Goal: Transaction & Acquisition: Purchase product/service

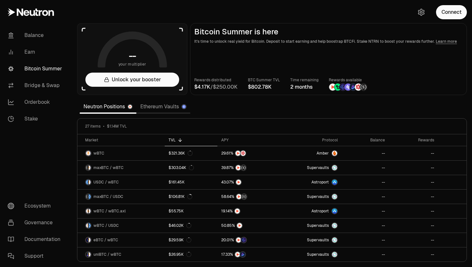
click at [153, 109] on link "Ethereum Vaults" at bounding box center [163, 106] width 54 height 13
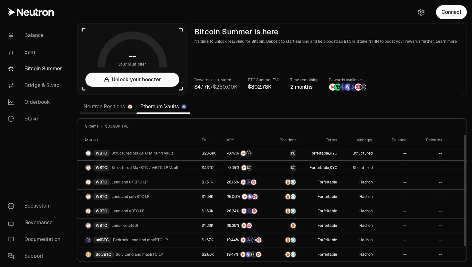
click at [116, 106] on link "Neutron Positions" at bounding box center [108, 106] width 57 height 13
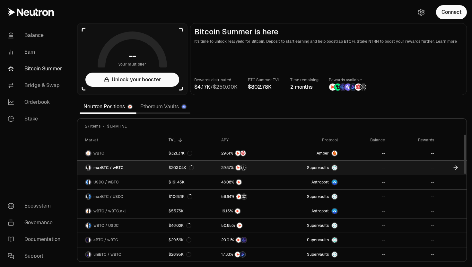
click at [204, 167] on link "$303.04K" at bounding box center [191, 168] width 53 height 14
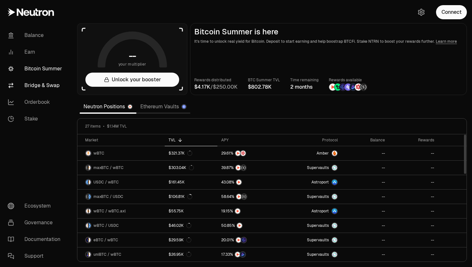
click at [48, 81] on link "Bridge & Swap" at bounding box center [36, 85] width 67 height 17
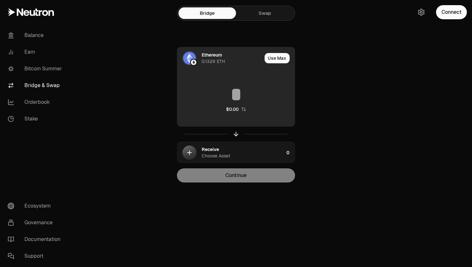
click at [213, 63] on div "0.1326 ETH" at bounding box center [213, 61] width 23 height 6
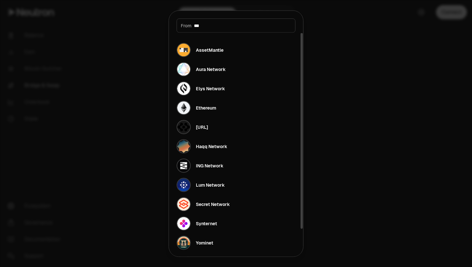
type input "***"
click at [216, 60] on div "AssetMantle Aura Network Elys Network Ethereum Fetch.ai Haqq Network ING Networ…" at bounding box center [236, 155] width 134 height 247
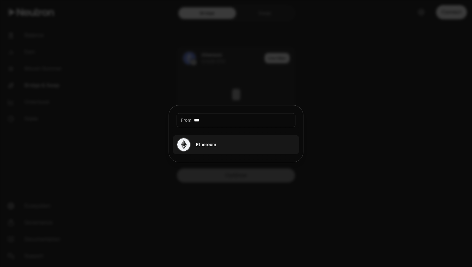
click at [211, 150] on div "Ethereum" at bounding box center [196, 144] width 39 height 14
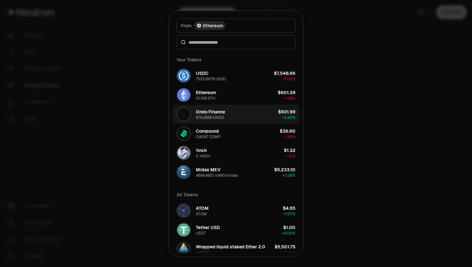
click at [214, 113] on div "Ondo Finance" at bounding box center [210, 111] width 29 height 6
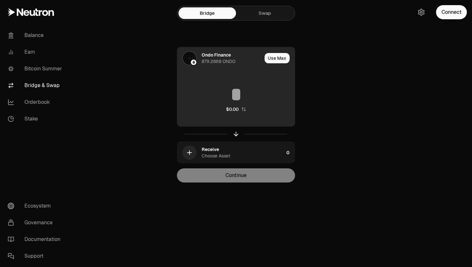
click at [215, 65] on div "Ondo Finance 879.2868 ONDO" at bounding box center [219, 58] width 85 height 22
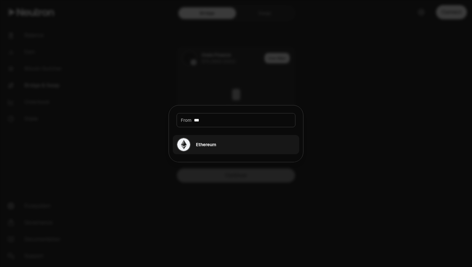
type input "***"
click at [197, 140] on div "Ethereum" at bounding box center [196, 144] width 39 height 14
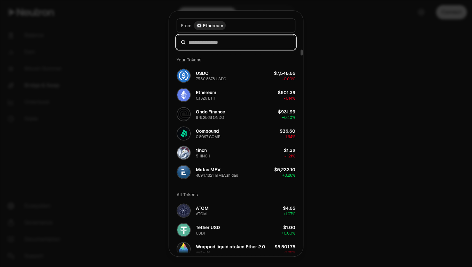
click at [213, 42] on input at bounding box center [239, 42] width 103 height 6
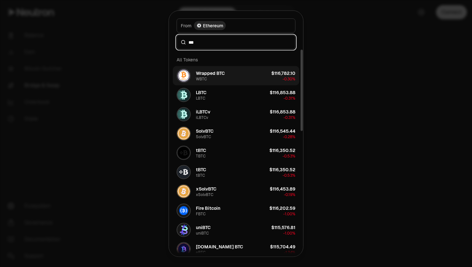
type input "***"
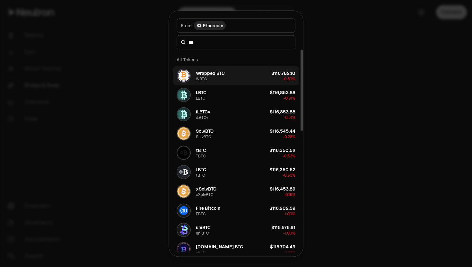
click at [214, 74] on div "Wrapped BTC" at bounding box center [210, 73] width 29 height 6
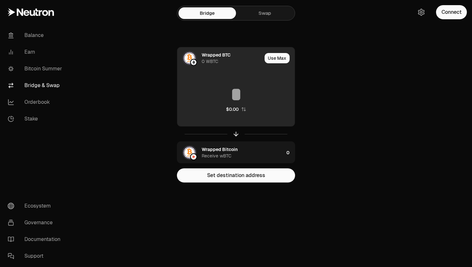
click at [243, 98] on input at bounding box center [235, 94] width 117 height 19
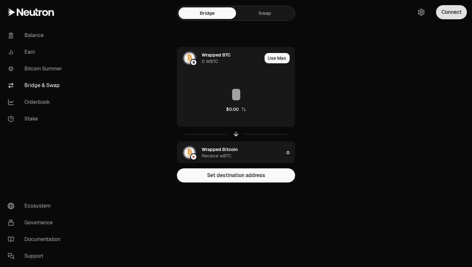
click at [452, 14] on button "Connect" at bounding box center [451, 12] width 31 height 14
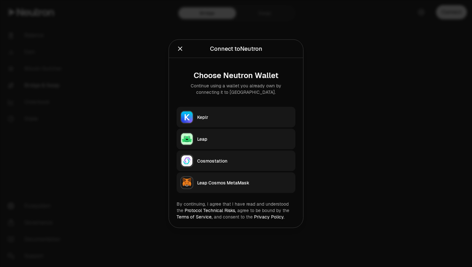
click at [264, 114] on div "Keplr" at bounding box center [244, 117] width 94 height 6
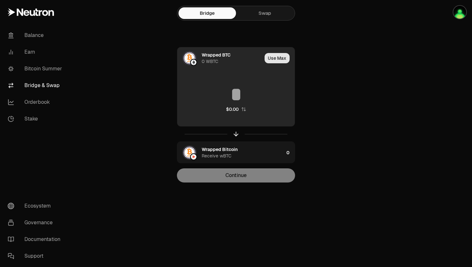
click at [277, 58] on button "Use Max" at bounding box center [277, 58] width 25 height 10
type input "*"
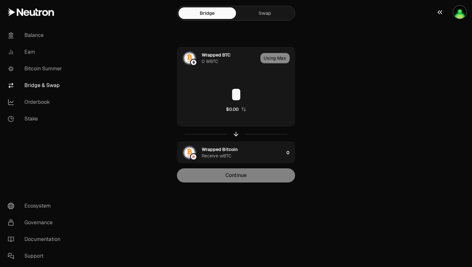
click at [456, 15] on img "button" at bounding box center [459, 12] width 13 height 13
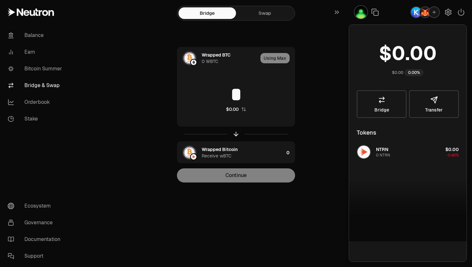
click at [328, 72] on div "Wrapped BTC 0 WBTC Using Max * $0.00 Wrapped Bitcoin Receive wBTC 0 Continue" at bounding box center [236, 114] width 216 height 135
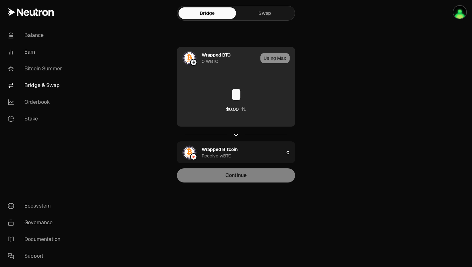
click at [268, 58] on div "Using Max" at bounding box center [277, 58] width 34 height 22
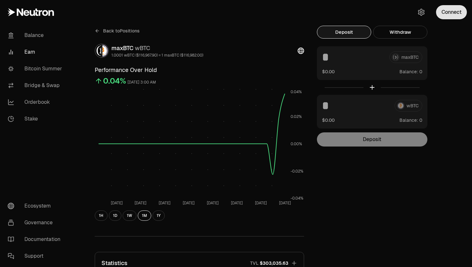
click at [455, 13] on button "Connect" at bounding box center [451, 12] width 31 height 14
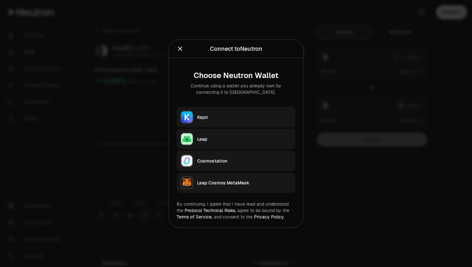
click at [272, 113] on button "Keplr" at bounding box center [236, 117] width 119 height 21
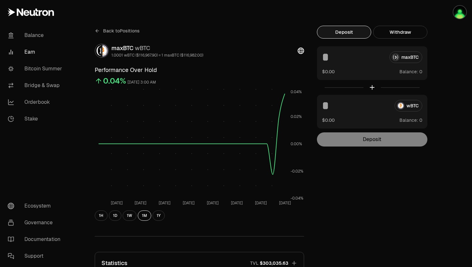
click at [360, 113] on div "wBTC $0.00 Balance:" at bounding box center [372, 112] width 110 height 34
click at [403, 119] on span "Balance:" at bounding box center [408, 120] width 19 height 6
click at [357, 104] on input at bounding box center [355, 106] width 67 height 12
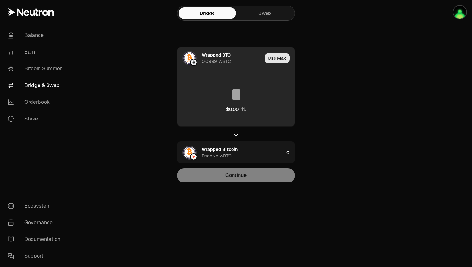
click at [275, 59] on button "Use Max" at bounding box center [277, 58] width 25 height 10
type input "********"
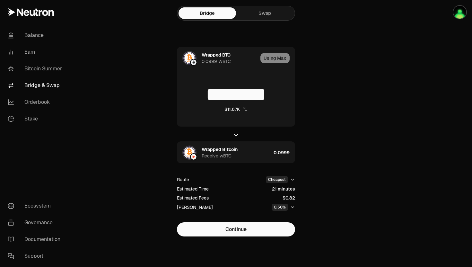
click at [292, 209] on icon "button" at bounding box center [292, 206] width 5 height 5
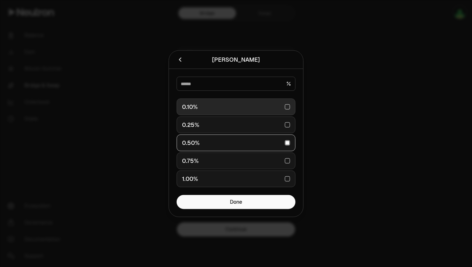
click at [253, 109] on div "0.10%" at bounding box center [236, 107] width 108 height 14
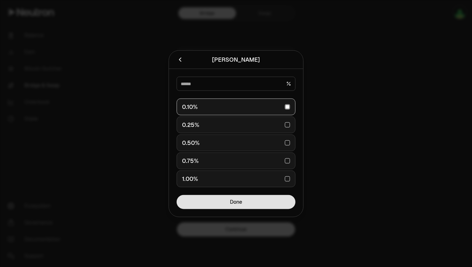
click at [248, 201] on button "Done" at bounding box center [236, 202] width 119 height 14
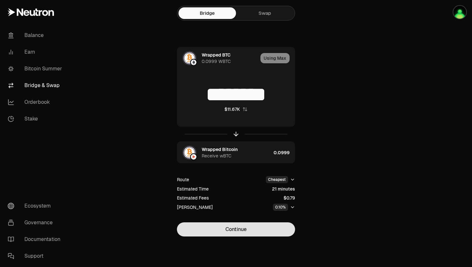
click at [263, 233] on button "Continue" at bounding box center [236, 229] width 118 height 14
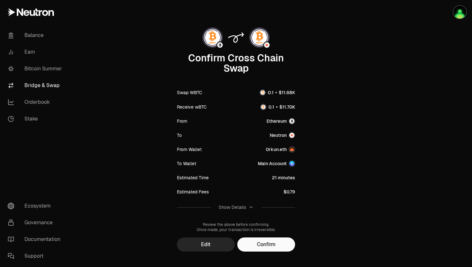
scroll to position [28, 0]
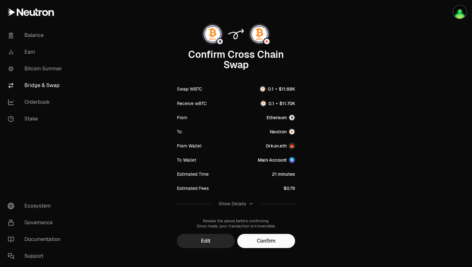
click at [249, 204] on icon "button" at bounding box center [250, 203] width 5 height 5
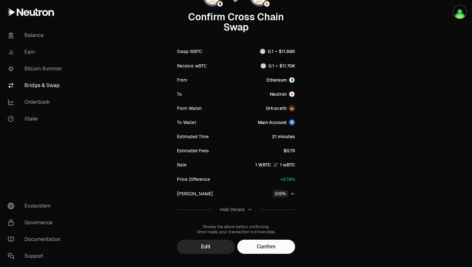
scroll to position [78, 0]
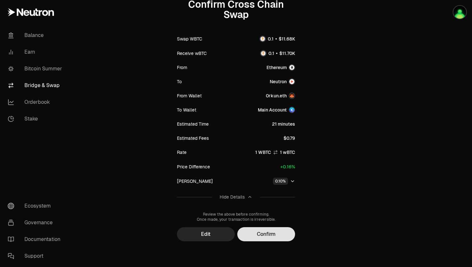
click at [270, 233] on button "Confirm" at bounding box center [266, 234] width 58 height 14
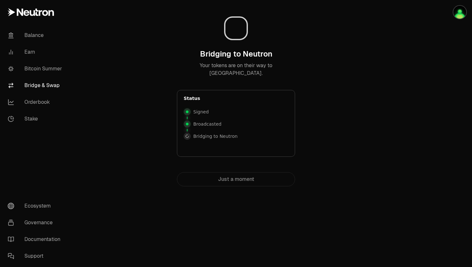
click at [53, 85] on link "Bridge & Swap" at bounding box center [36, 85] width 67 height 17
click at [220, 135] on p "Bridging to Neutron" at bounding box center [215, 136] width 44 height 6
click at [237, 39] on rect at bounding box center [236, 28] width 22 height 22
click at [237, 33] on icon at bounding box center [236, 28] width 26 height 26
click at [242, 63] on p "Your tokens are on their way to Neutron." at bounding box center [236, 69] width 118 height 15
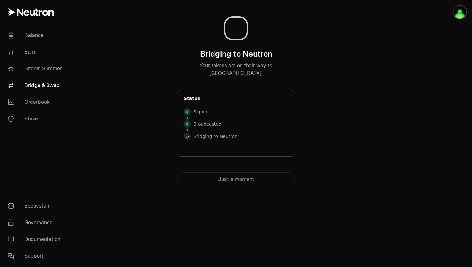
click at [255, 181] on div "Just a moment" at bounding box center [236, 179] width 118 height 14
drag, startPoint x: 269, startPoint y: 130, endPoint x: 284, endPoint y: 142, distance: 19.4
click at [284, 143] on div "Status Signed Broadcasted Bridging to Neutron Bridging to Neutron" at bounding box center [236, 123] width 118 height 67
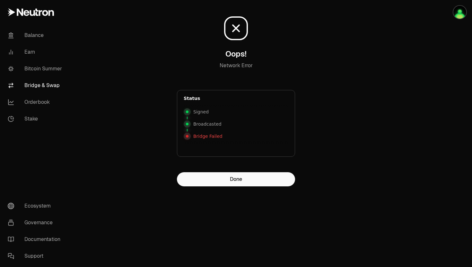
click at [201, 166] on div "Oops! Network Error Status Signed Broadcasted Bridge Failed" at bounding box center [236, 86] width 118 height 162
click at [201, 138] on p "Bridge Failed" at bounding box center [207, 136] width 29 height 6
click at [223, 185] on button "Done" at bounding box center [236, 179] width 118 height 14
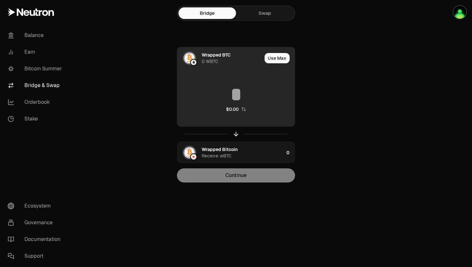
click at [275, 49] on div "Use Max" at bounding box center [280, 58] width 30 height 22
click at [275, 59] on button "Use Max" at bounding box center [277, 58] width 25 height 10
type input "*"
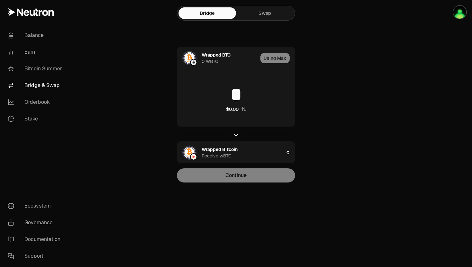
click at [257, 22] on div "Bridge Swap Wrapped BTC 0 WBTC Using Max * $0.00 Wrapped Bitcoin Receive wBTC 0…" at bounding box center [235, 104] width 231 height 208
click at [257, 15] on link "Swap" at bounding box center [264, 13] width 57 height 12
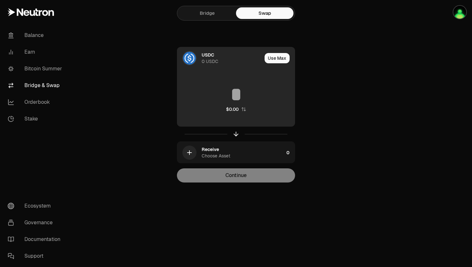
click at [201, 65] on div "USDC 0 USDC" at bounding box center [219, 58] width 85 height 22
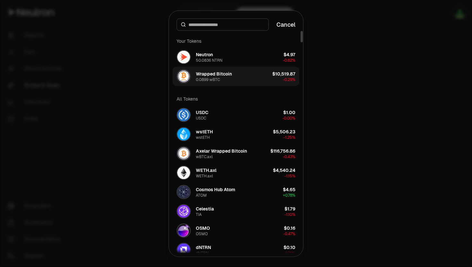
click at [242, 73] on button "Wrapped Bitcoin 0.0899 wBTC $10,519.87 -0.29%" at bounding box center [236, 75] width 126 height 19
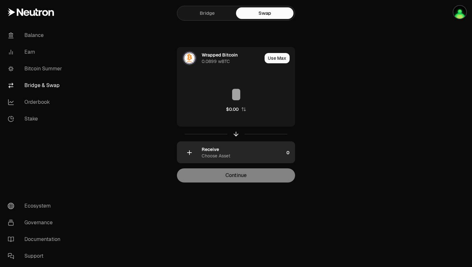
click at [222, 144] on div "Receive Choose Asset" at bounding box center [230, 153] width 107 height 22
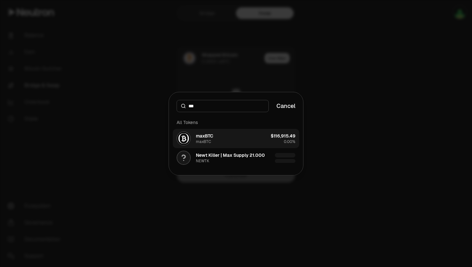
type input "***"
click at [222, 135] on button "maxBTC maxBTC $116,915.49 0.00%" at bounding box center [236, 138] width 126 height 19
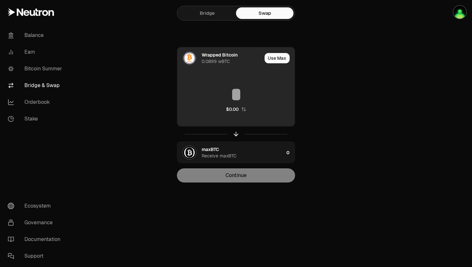
click at [262, 88] on input at bounding box center [235, 94] width 117 height 19
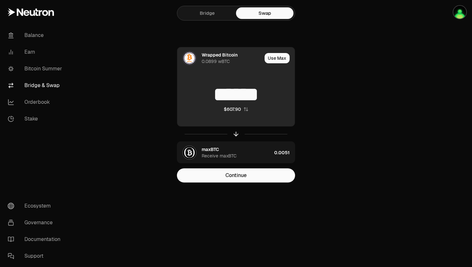
click at [273, 100] on input "******" at bounding box center [235, 94] width 117 height 19
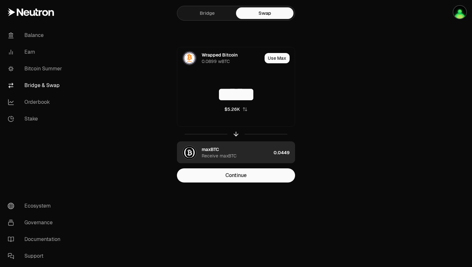
type input "*****"
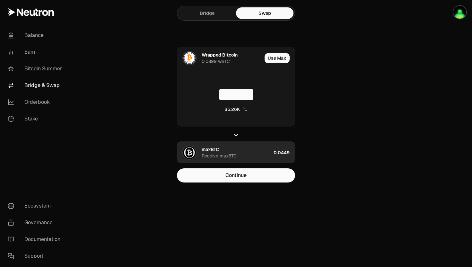
click at [258, 160] on div "maxBTC Receive maxBTC" at bounding box center [224, 153] width 94 height 22
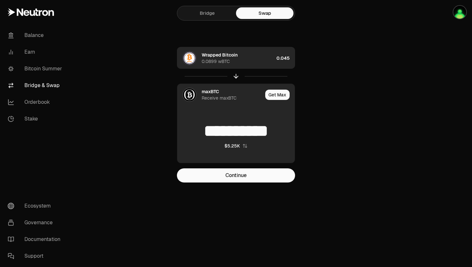
click at [248, 65] on div "Wrapped Bitcoin 0.0899 wBTC" at bounding box center [225, 58] width 97 height 22
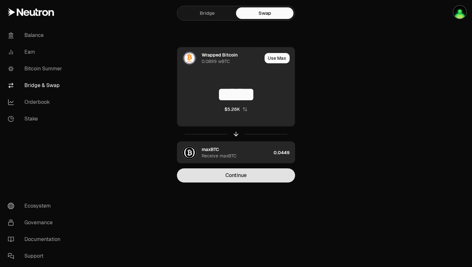
click at [242, 179] on button "Continue" at bounding box center [236, 175] width 118 height 14
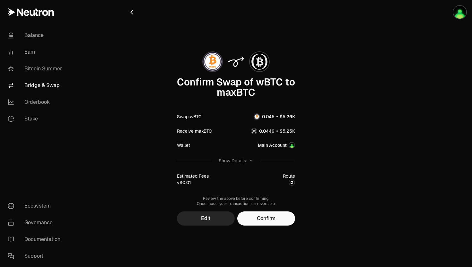
click at [192, 182] on div "Estimated Fees <$0.01" at bounding box center [193, 179] width 32 height 13
click at [247, 162] on div "Show Details" at bounding box center [236, 160] width 35 height 6
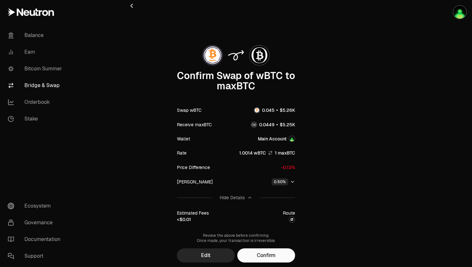
scroll to position [8, 0]
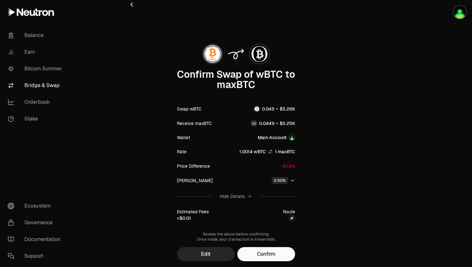
click at [289, 181] on button "0.50%" at bounding box center [283, 180] width 23 height 7
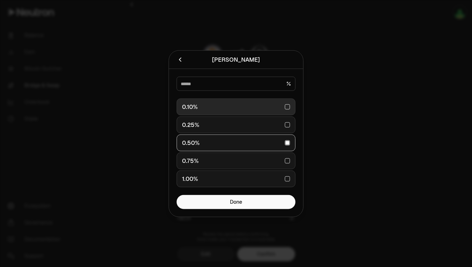
click at [250, 105] on div "0.10%" at bounding box center [236, 107] width 108 height 14
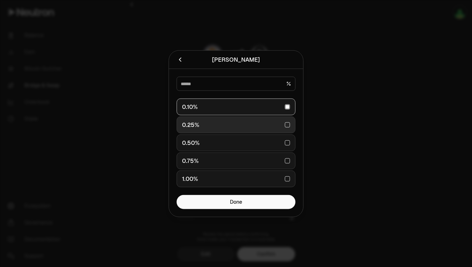
click at [271, 123] on div "0.25%" at bounding box center [236, 124] width 108 height 14
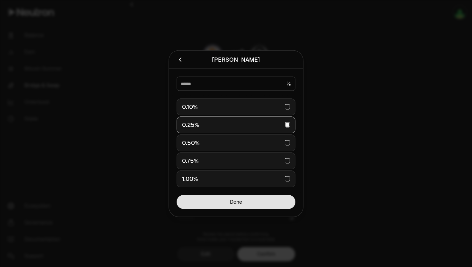
click at [254, 204] on button "Done" at bounding box center [236, 202] width 119 height 14
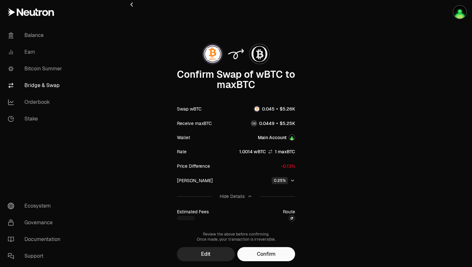
click at [132, 6] on icon "button" at bounding box center [132, 5] width 2 height 4
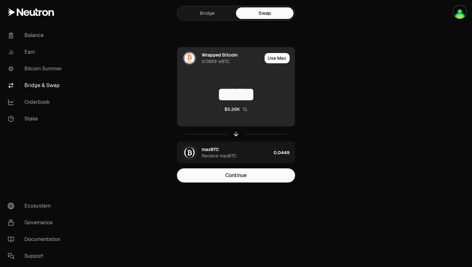
click at [232, 91] on input "*****" at bounding box center [235, 94] width 117 height 19
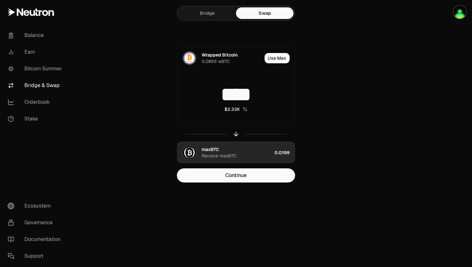
type input "****"
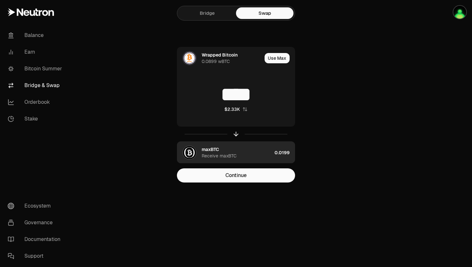
click at [266, 159] on div "maxBTC Receive maxBTC" at bounding box center [224, 153] width 95 height 22
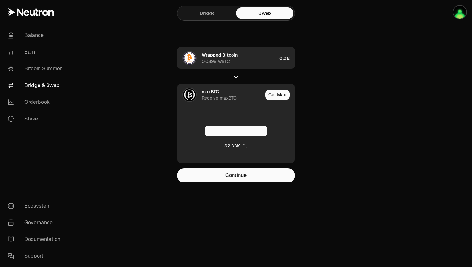
click at [243, 61] on div "Wrapped Bitcoin 0.0899 wBTC" at bounding box center [239, 58] width 75 height 13
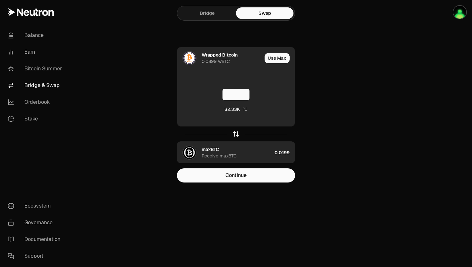
click at [236, 134] on icon "button" at bounding box center [236, 134] width 0 height 4
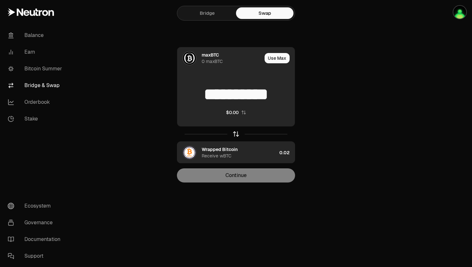
click at [238, 134] on icon "button" at bounding box center [235, 133] width 7 height 7
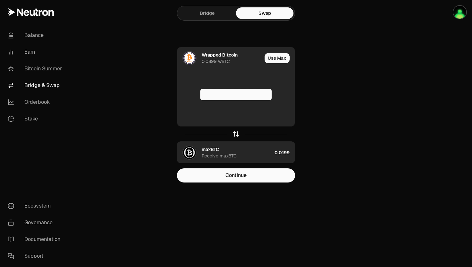
type input "****"
click at [235, 156] on div "Receive maxBTC" at bounding box center [219, 155] width 35 height 6
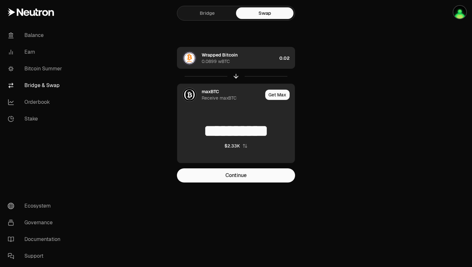
click at [239, 183] on div "**********" at bounding box center [235, 104] width 231 height 208
click at [239, 178] on button "Continue" at bounding box center [236, 175] width 118 height 14
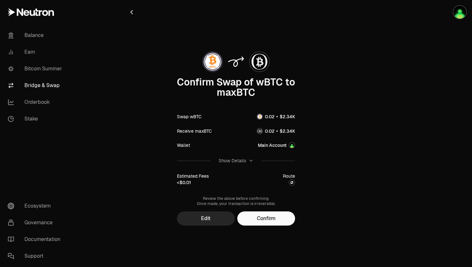
click at [249, 163] on div "Show Details" at bounding box center [236, 160] width 35 height 6
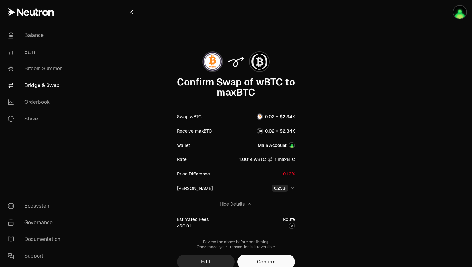
scroll to position [7, 0]
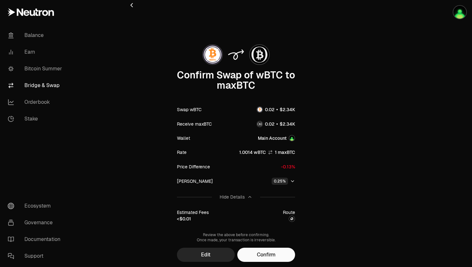
click at [288, 165] on span "1" at bounding box center [288, 167] width 2 height 6
click at [285, 161] on div "Price Difference" at bounding box center [236, 166] width 118 height 14
click at [192, 169] on div "Price Difference" at bounding box center [193, 166] width 33 height 6
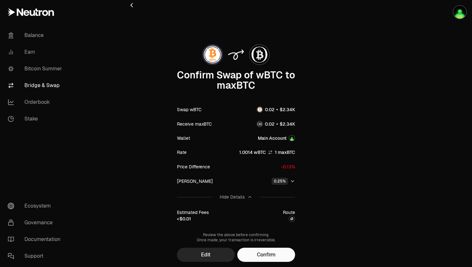
click at [288, 170] on div "Price Difference" at bounding box center [236, 166] width 118 height 14
click at [217, 252] on button "Edit" at bounding box center [206, 255] width 58 height 14
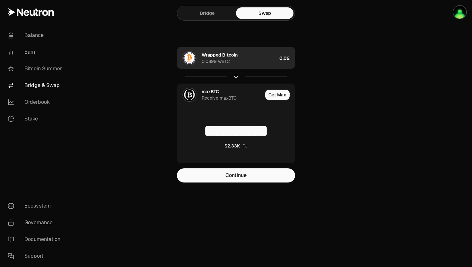
click at [267, 57] on div "Wrapped Bitcoin 0.0899 wBTC" at bounding box center [239, 58] width 75 height 13
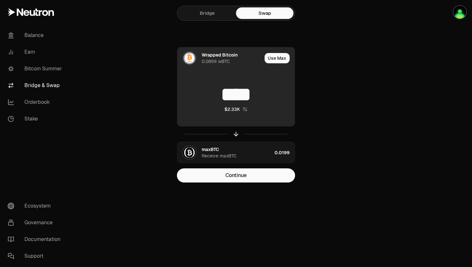
click at [256, 94] on input "****" at bounding box center [235, 94] width 117 height 19
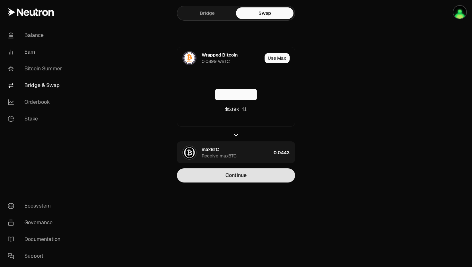
type input "******"
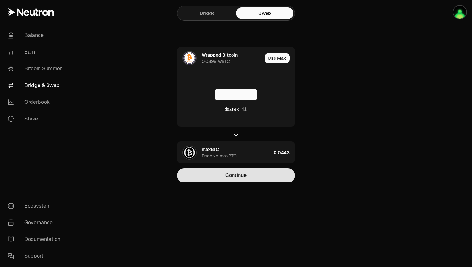
click at [248, 176] on button "Continue" at bounding box center [236, 175] width 118 height 14
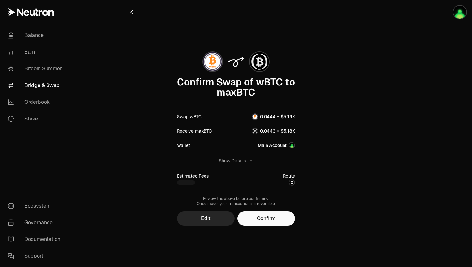
click at [239, 158] on div "Show Details" at bounding box center [232, 160] width 27 height 6
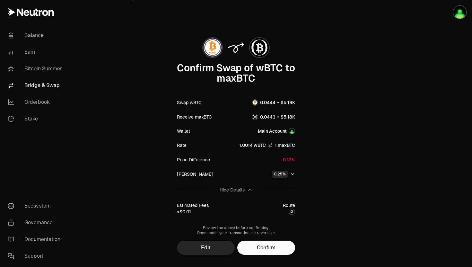
scroll to position [27, 0]
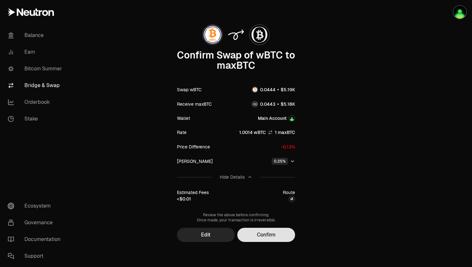
click at [257, 234] on button "Confirm" at bounding box center [266, 235] width 58 height 14
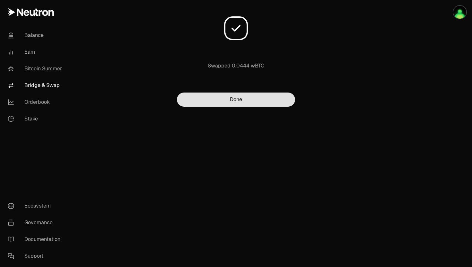
click at [249, 97] on button "Done" at bounding box center [236, 99] width 118 height 14
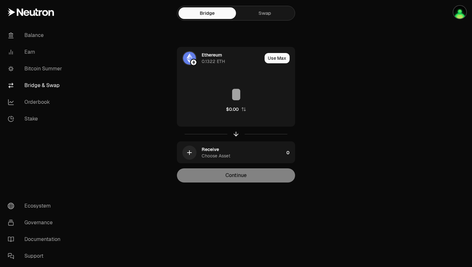
click at [264, 10] on link "Swap" at bounding box center [264, 13] width 57 height 12
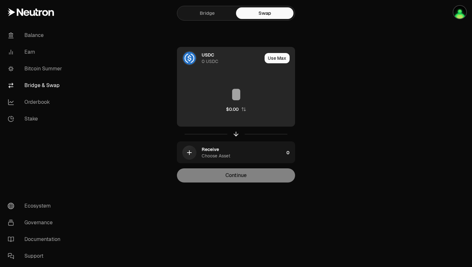
click at [232, 53] on div "USDC 0 USDC" at bounding box center [232, 58] width 60 height 13
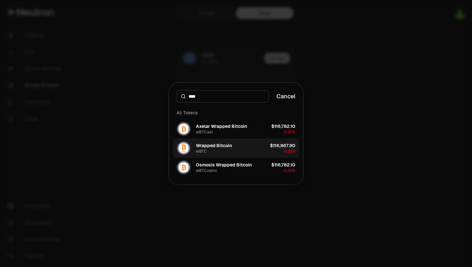
type input "****"
click at [238, 152] on button "Wrapped Bitcoin wBTC $116,967.90 -0.22%" at bounding box center [236, 147] width 126 height 19
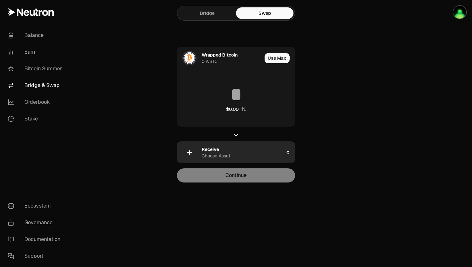
click at [224, 156] on div "Choose Asset" at bounding box center [216, 155] width 29 height 6
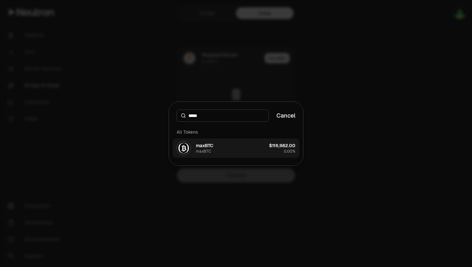
type input "*****"
click at [228, 146] on button "maxBTC maxBTC $116,982.00 0.00%" at bounding box center [236, 147] width 126 height 19
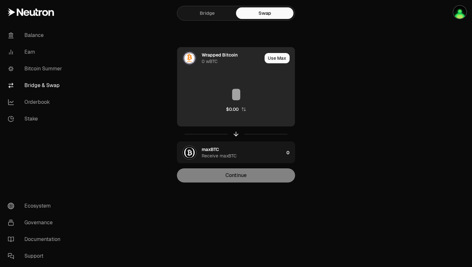
click at [268, 99] on input at bounding box center [235, 94] width 117 height 19
click at [283, 56] on button "Use Max" at bounding box center [277, 58] width 25 height 10
click at [283, 56] on div "Using Max" at bounding box center [277, 58] width 34 height 22
type input "**********"
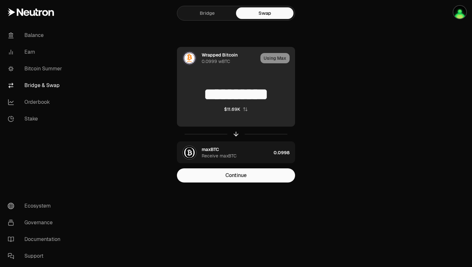
click at [276, 56] on div "Using Max" at bounding box center [277, 58] width 34 height 22
click at [278, 57] on div "Using Max" at bounding box center [277, 58] width 34 height 22
click at [221, 59] on div "0.0999 wBTC" at bounding box center [216, 61] width 29 height 6
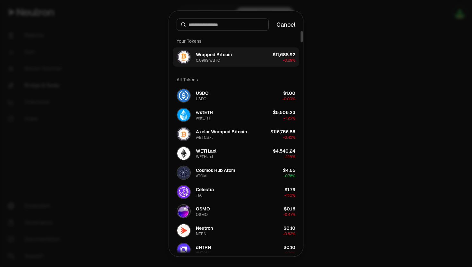
click at [272, 56] on button "Wrapped Bitcoin 0.0999 wBTC $11,688.92 -0.29%" at bounding box center [236, 56] width 126 height 19
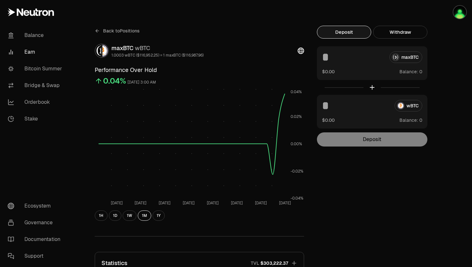
click at [372, 107] on input at bounding box center [355, 106] width 67 height 12
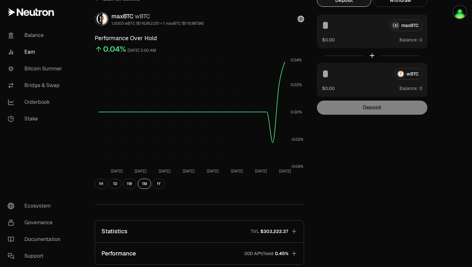
click at [373, 111] on div "Deposit" at bounding box center [372, 107] width 110 height 14
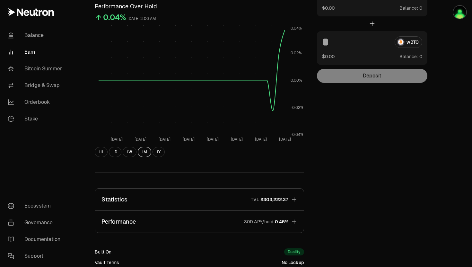
scroll to position [91, 0]
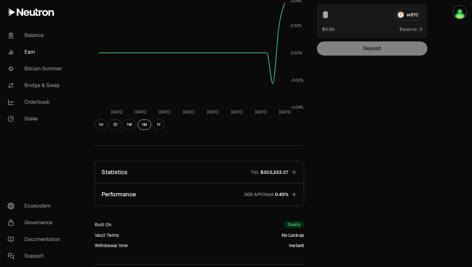
click at [294, 193] on icon "button" at bounding box center [294, 194] width 4 height 4
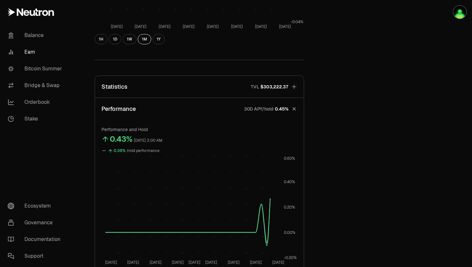
scroll to position [179, 0]
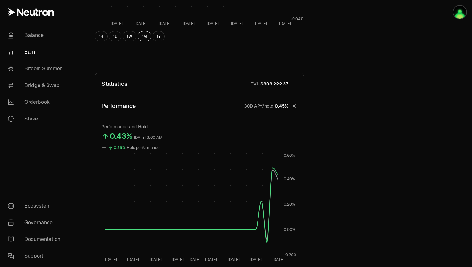
click at [294, 109] on icon "button" at bounding box center [294, 105] width 9 height 9
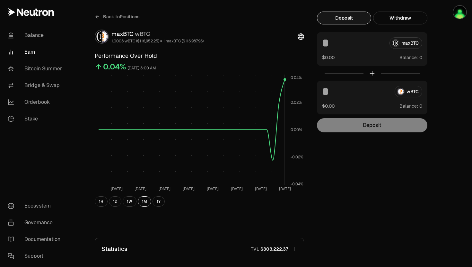
scroll to position [0, 0]
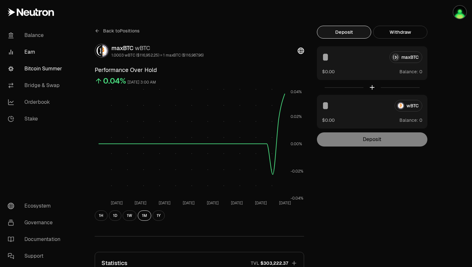
click at [53, 74] on link "Bitcoin Summer" at bounding box center [36, 68] width 67 height 17
click at [407, 121] on button "Use Max" at bounding box center [413, 120] width 18 height 6
type input "**********"
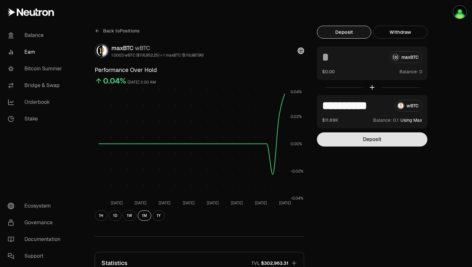
click at [395, 139] on button "Deposit" at bounding box center [372, 139] width 110 height 14
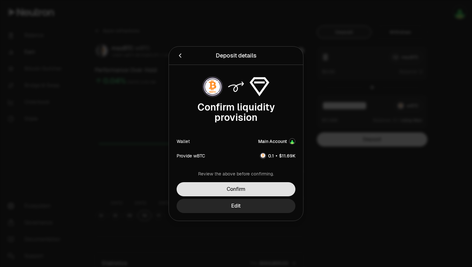
click at [258, 186] on button "Confirm" at bounding box center [236, 189] width 119 height 14
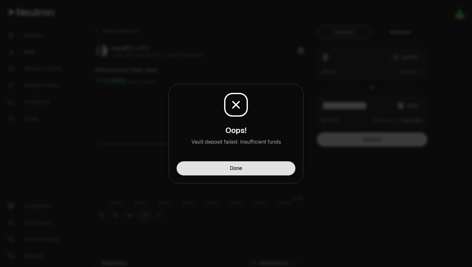
click at [259, 165] on button "Done" at bounding box center [236, 168] width 119 height 14
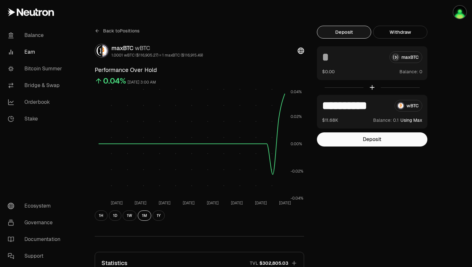
click at [407, 120] on button "Using Max" at bounding box center [411, 120] width 22 height 6
click at [360, 63] on div "maxBTC $0.00 Balance:" at bounding box center [372, 63] width 110 height 34
click at [340, 61] on input at bounding box center [353, 57] width 62 height 12
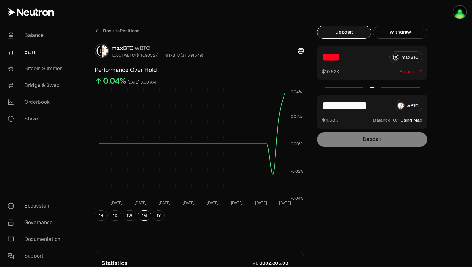
type input "****"
click at [331, 188] on div "**********" at bounding box center [272, 211] width 370 height 370
click at [416, 120] on button "Using Max" at bounding box center [411, 120] width 22 height 6
click at [392, 132] on fieldset "**********" at bounding box center [372, 96] width 110 height 100
click at [369, 59] on input "****" at bounding box center [353, 57] width 62 height 12
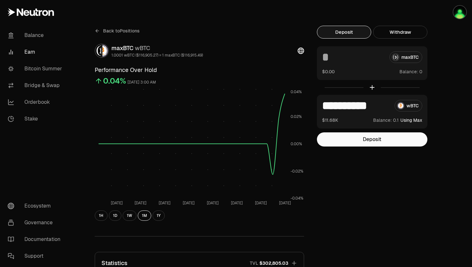
click at [392, 41] on div "**********" at bounding box center [372, 86] width 110 height 121
click at [392, 34] on button "Withdraw" at bounding box center [400, 32] width 54 height 13
click at [349, 33] on button "Deposit" at bounding box center [344, 32] width 54 height 13
click at [404, 120] on button "Using Max" at bounding box center [411, 120] width 22 height 6
click at [407, 134] on button "Deposit" at bounding box center [372, 139] width 110 height 14
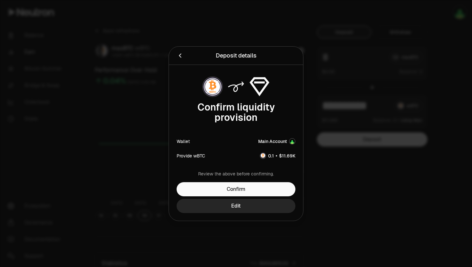
click at [293, 141] on img "button" at bounding box center [292, 141] width 5 height 5
click at [271, 189] on button "Confirm" at bounding box center [236, 189] width 119 height 14
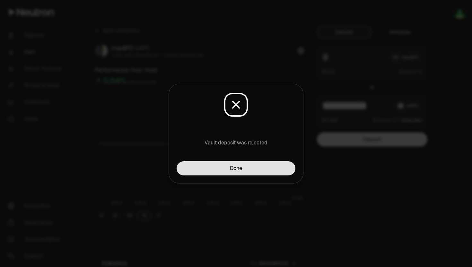
click at [265, 169] on button "Done" at bounding box center [236, 168] width 119 height 14
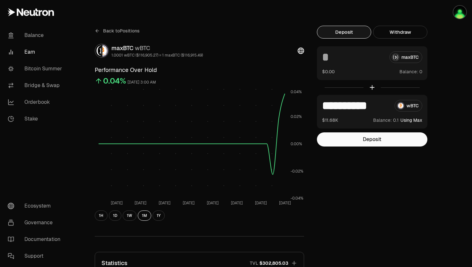
click at [415, 117] on button "Using Max" at bounding box center [411, 120] width 22 height 6
click at [361, 111] on input "**********" at bounding box center [355, 106] width 67 height 12
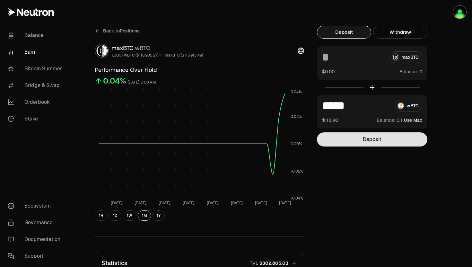
click at [362, 138] on button "Deposit" at bounding box center [372, 139] width 110 height 14
drag, startPoint x: 362, startPoint y: 138, endPoint x: 363, endPoint y: 109, distance: 28.9
click at [363, 109] on input "*****" at bounding box center [355, 106] width 67 height 12
type input "****"
click at [361, 144] on button "Deposit" at bounding box center [372, 139] width 110 height 14
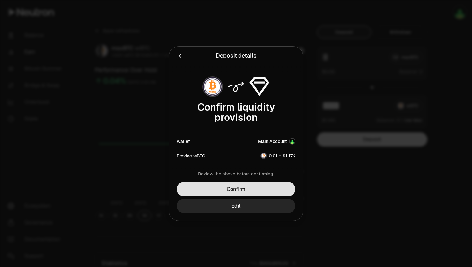
click at [284, 187] on button "Confirm" at bounding box center [236, 189] width 119 height 14
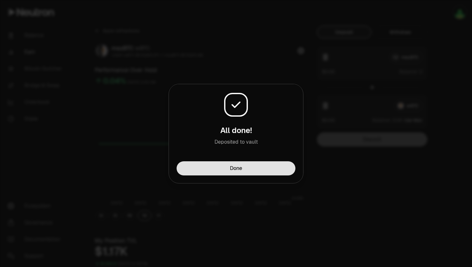
click at [228, 168] on button "Done" at bounding box center [236, 168] width 119 height 14
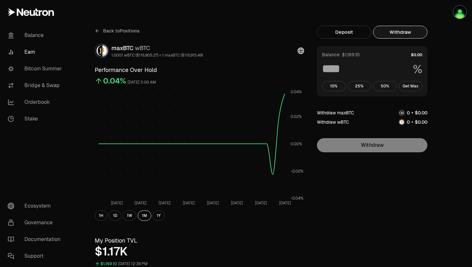
click at [398, 36] on button "Withdraw" at bounding box center [400, 32] width 54 height 13
click at [412, 86] on button "Get Max" at bounding box center [411, 86] width 24 height 10
type input "***"
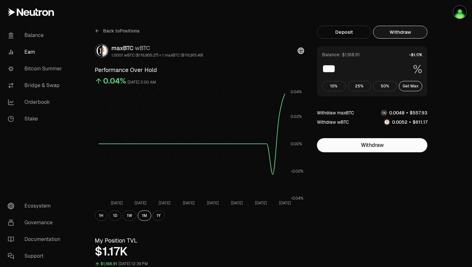
click at [405, 124] on span "2" at bounding box center [405, 122] width 3 height 6
click at [398, 114] on span "0" at bounding box center [397, 113] width 3 height 6
click at [404, 122] on span "5" at bounding box center [403, 122] width 3 height 6
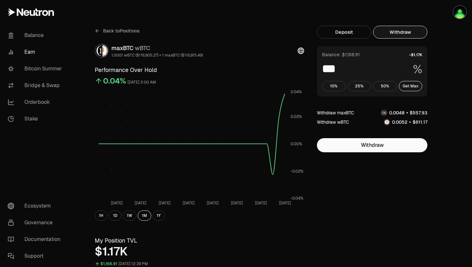
click at [404, 122] on span "5" at bounding box center [403, 122] width 3 height 6
click at [399, 113] on span "4" at bounding box center [400, 113] width 3 height 6
click at [414, 85] on button "Get Max" at bounding box center [411, 86] width 24 height 10
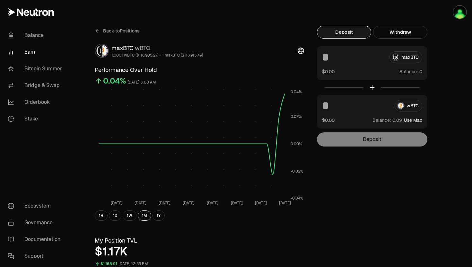
click at [354, 32] on button "Deposit" at bounding box center [344, 32] width 54 height 13
click at [100, 29] on link "Back to Positions" at bounding box center [117, 31] width 45 height 10
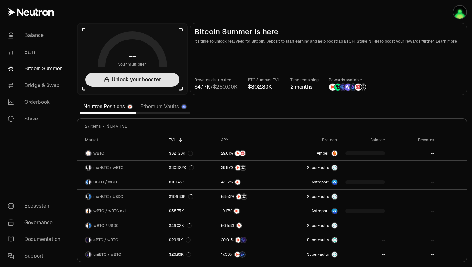
click at [164, 83] on button "Unlock your booster" at bounding box center [132, 80] width 94 height 14
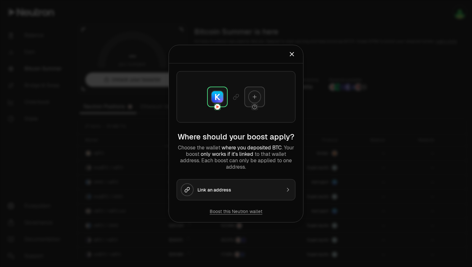
click at [237, 187] on div "Link an address" at bounding box center [238, 189] width 83 height 6
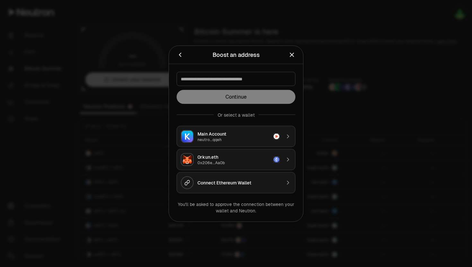
click at [263, 137] on div "neutro...qqeh" at bounding box center [233, 139] width 72 height 5
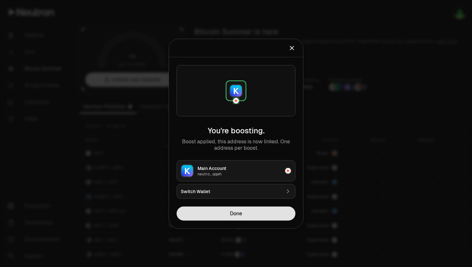
click at [252, 214] on button "Done" at bounding box center [236, 213] width 119 height 14
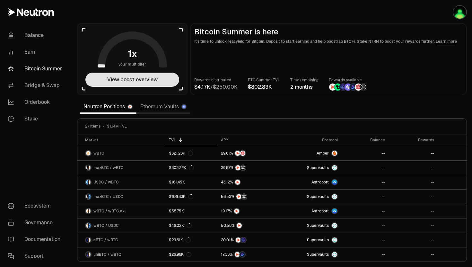
click at [162, 78] on button "View boost overview" at bounding box center [132, 80] width 94 height 14
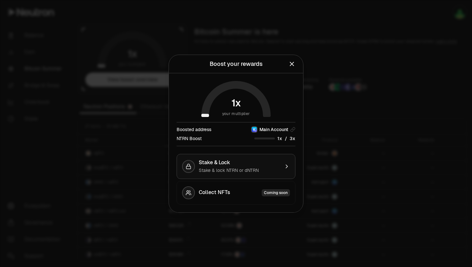
click at [284, 167] on icon "button" at bounding box center [286, 166] width 6 height 6
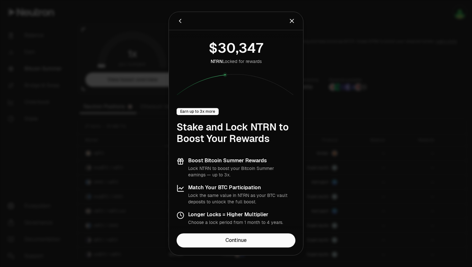
click at [291, 20] on icon "Close" at bounding box center [292, 21] width 4 height 4
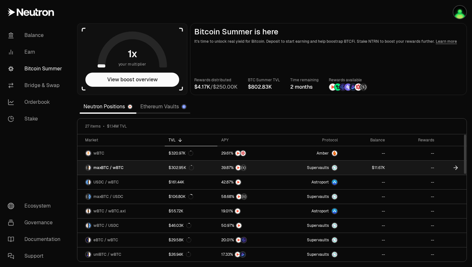
click at [191, 165] on icon at bounding box center [191, 167] width 5 height 5
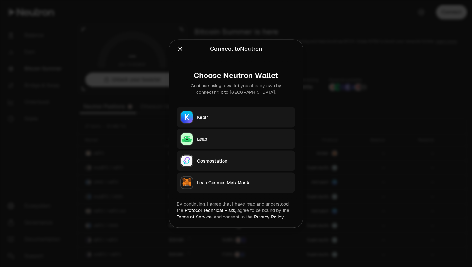
click at [242, 116] on div "Keplr" at bounding box center [244, 117] width 94 height 6
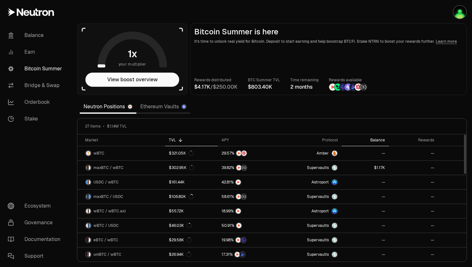
click at [362, 142] on div "Balance" at bounding box center [364, 139] width 39 height 5
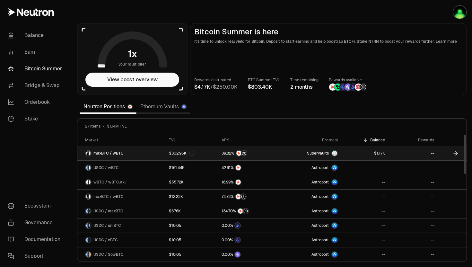
click at [213, 153] on link "$302.95K" at bounding box center [191, 153] width 53 height 14
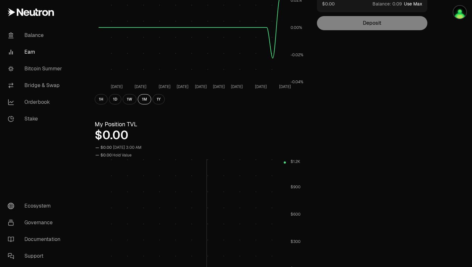
scroll to position [336, 0]
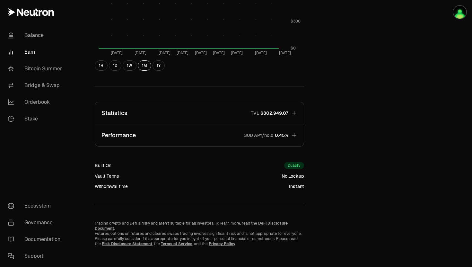
click at [201, 115] on button "Statistics TVL $302,949.07" at bounding box center [199, 113] width 209 height 22
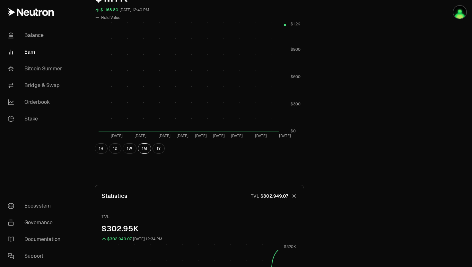
scroll to position [228, 0]
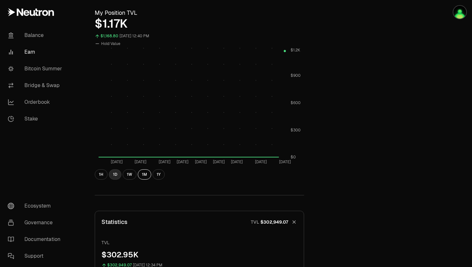
click at [120, 175] on button "1D" at bounding box center [115, 174] width 13 height 10
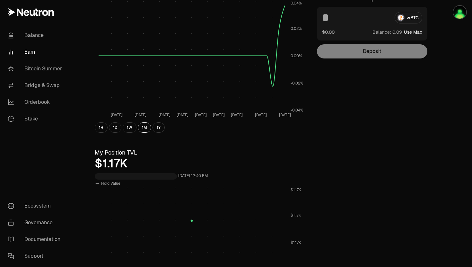
scroll to position [0, 0]
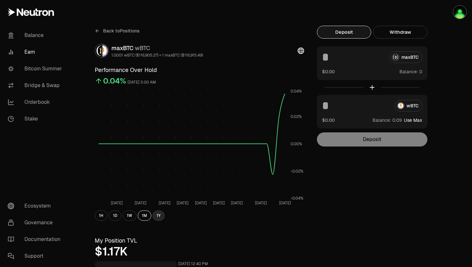
click at [159, 218] on button "1Y" at bounding box center [158, 215] width 12 height 10
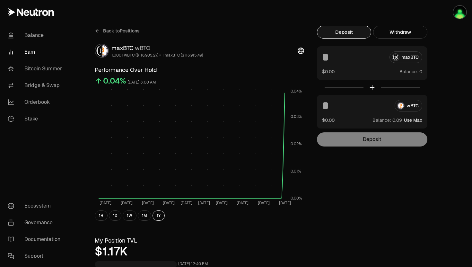
click at [406, 121] on button "Use Max" at bounding box center [413, 120] width 18 height 6
type input "**********"
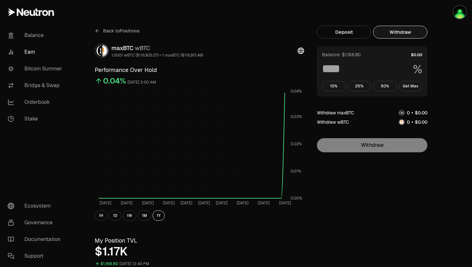
click at [399, 30] on button "Withdraw" at bounding box center [400, 32] width 54 height 13
click at [413, 83] on button "Get Max" at bounding box center [411, 86] width 24 height 10
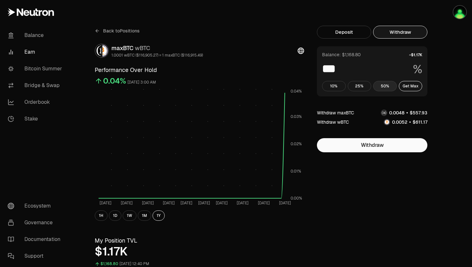
click at [376, 85] on button "50%" at bounding box center [385, 86] width 24 height 10
click at [413, 89] on button "Get Max" at bounding box center [411, 86] width 24 height 10
type input "***"
click at [413, 84] on button "Get Max" at bounding box center [411, 86] width 24 height 10
click at [359, 39] on div "**********" at bounding box center [372, 89] width 110 height 126
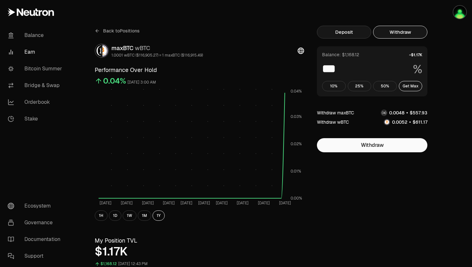
click at [359, 36] on button "Deposit" at bounding box center [344, 32] width 54 height 13
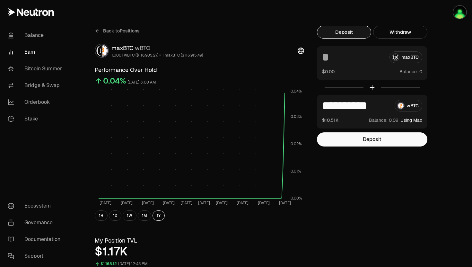
click at [413, 65] on div "maxBTC $0.00 Balance:" at bounding box center [372, 63] width 110 height 34
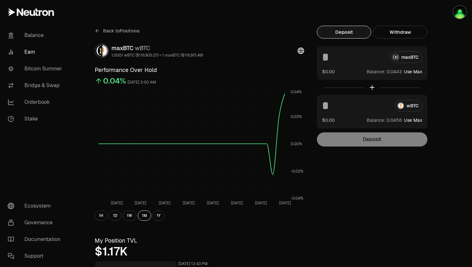
click at [416, 70] on button "Use Max" at bounding box center [413, 71] width 18 height 6
type input "**********"
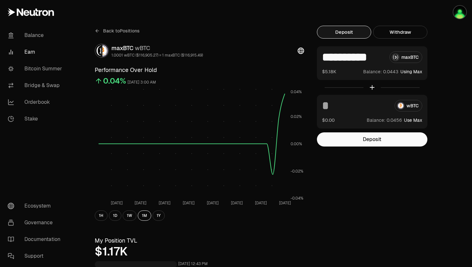
click at [414, 120] on button "Use Max" at bounding box center [413, 120] width 18 height 6
type input "**********"
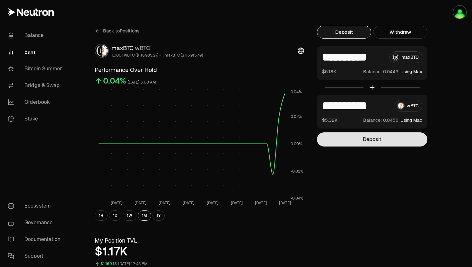
click at [388, 140] on button "Deposit" at bounding box center [372, 139] width 110 height 14
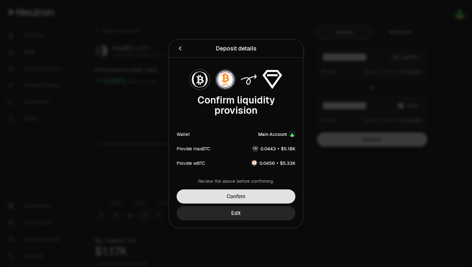
click at [266, 195] on button "Confirm" at bounding box center [236, 196] width 119 height 14
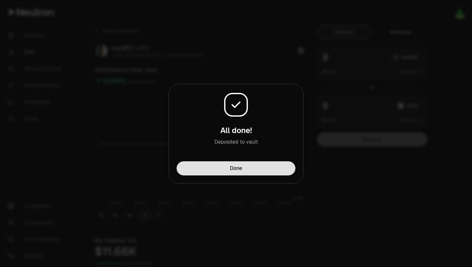
click at [269, 167] on button "Done" at bounding box center [236, 168] width 119 height 14
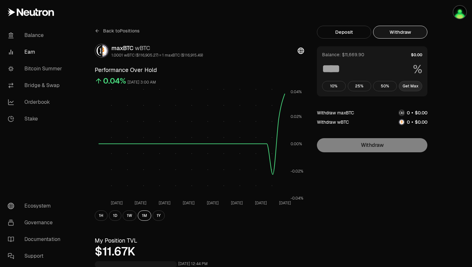
click at [418, 82] on button "Get Max" at bounding box center [411, 86] width 24 height 10
type input "***"
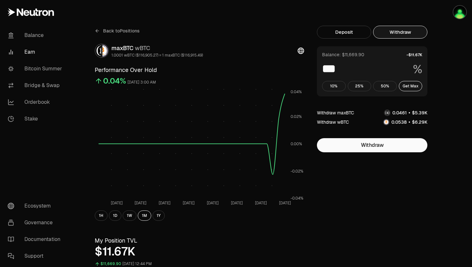
click at [350, 109] on div "Withdraw maxBTC" at bounding box center [335, 112] width 37 height 6
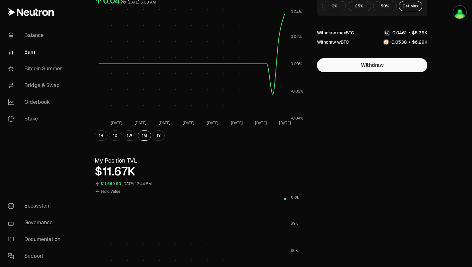
scroll to position [96, 0]
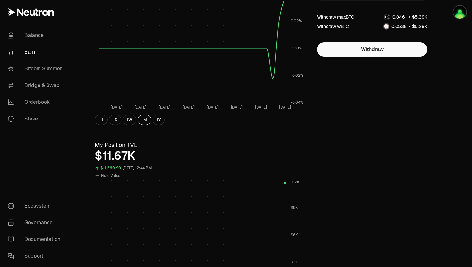
click at [126, 157] on div "$11.67K" at bounding box center [199, 155] width 209 height 13
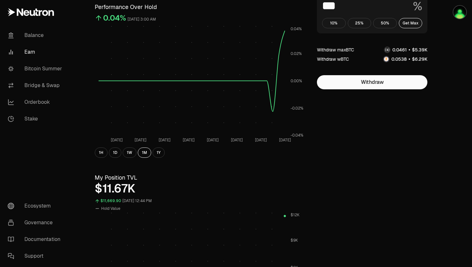
scroll to position [0, 0]
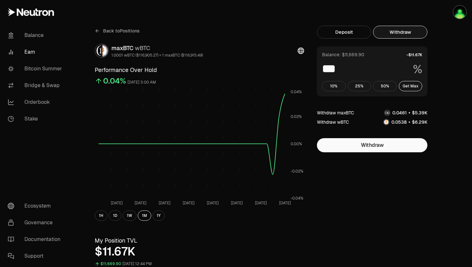
click at [97, 29] on icon at bounding box center [97, 30] width 2 height 3
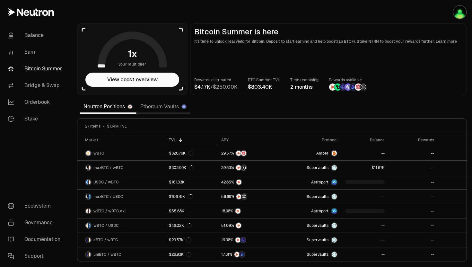
click at [205, 90] on span "7" at bounding box center [205, 87] width 3 height 6
click at [226, 88] on span "0" at bounding box center [224, 87] width 4 height 6
click at [443, 44] on p "It's time to unlock real yield for Bitcoin. Deposit to start earning and help b…" at bounding box center [328, 41] width 268 height 6
click at [442, 42] on link "Learn more" at bounding box center [446, 41] width 21 height 5
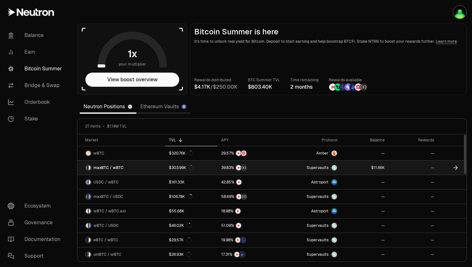
click at [385, 169] on link at bounding box center [364, 168] width 47 height 14
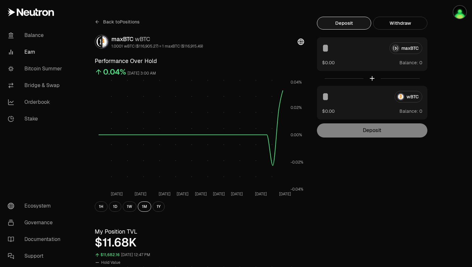
scroll to position [14, 0]
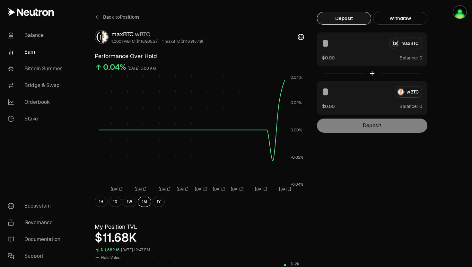
click at [303, 39] on icon at bounding box center [301, 37] width 6 height 6
click at [109, 197] on div "1H 1D 1W 1M 1Y" at bounding box center [199, 201] width 209 height 10
click at [104, 197] on button "1H" at bounding box center [101, 201] width 13 height 10
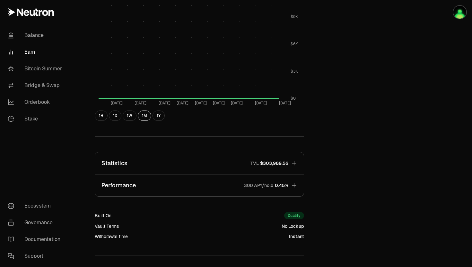
scroll to position [289, 0]
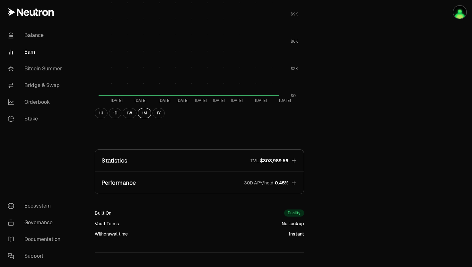
click at [285, 180] on span "0.45%" at bounding box center [281, 182] width 13 height 6
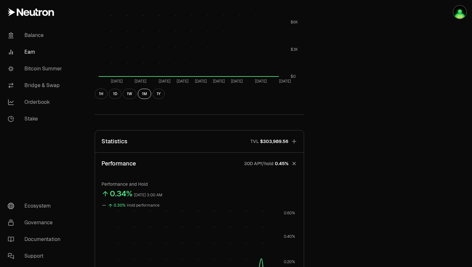
scroll to position [325, 0]
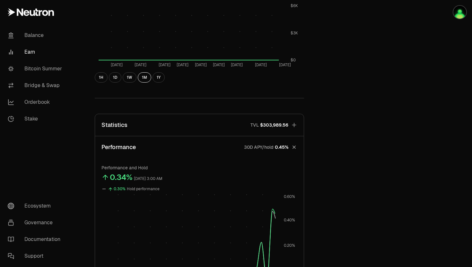
click at [288, 124] on span "$303,989.56" at bounding box center [274, 125] width 28 height 6
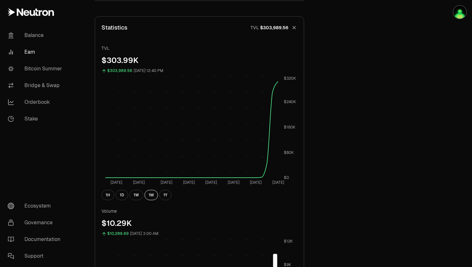
scroll to position [423, 0]
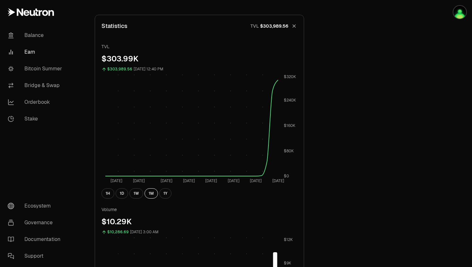
click at [114, 191] on div "1H 1D 1W 1M 1Y" at bounding box center [199, 193] width 196 height 10
click at [119, 192] on button "1D" at bounding box center [122, 193] width 13 height 10
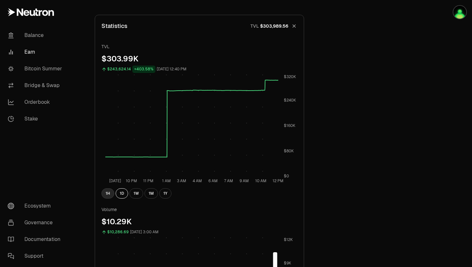
click at [108, 196] on button "1H" at bounding box center [107, 193] width 13 height 10
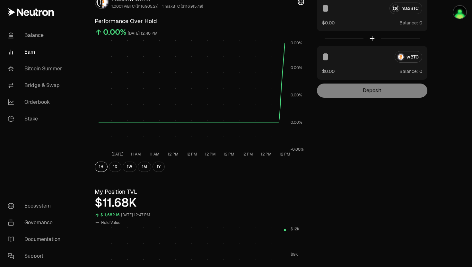
scroll to position [0, 0]
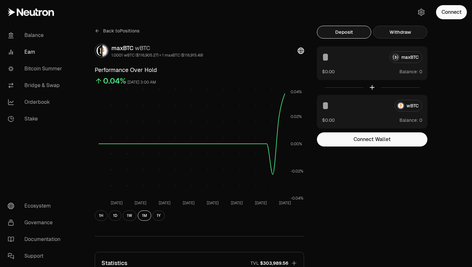
click at [395, 36] on button "Withdraw" at bounding box center [400, 32] width 54 height 13
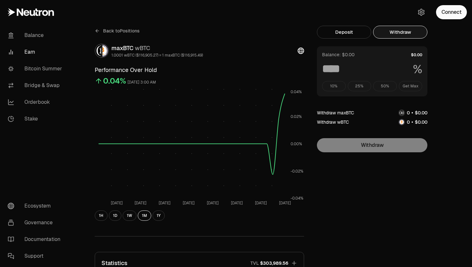
click at [410, 85] on div "10% 25% 50% Get Max" at bounding box center [372, 86] width 100 height 10
click at [413, 58] on div "Balance: $0.00 % 10% 25% 50% Get Max" at bounding box center [372, 71] width 110 height 50
click at [413, 56] on span "$" at bounding box center [412, 55] width 3 height 4
click at [408, 84] on div "10% 25% 50% Get Max" at bounding box center [372, 86] width 100 height 10
click at [446, 7] on button "Connect" at bounding box center [451, 12] width 31 height 14
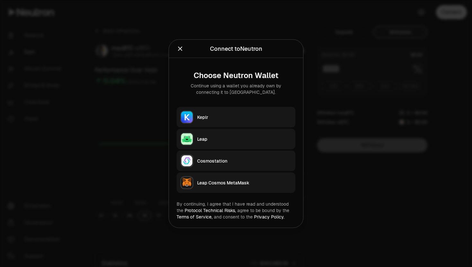
click at [289, 126] on button "Keplr" at bounding box center [236, 117] width 119 height 21
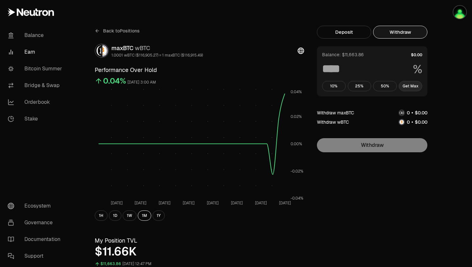
click at [408, 90] on button "Get Max" at bounding box center [411, 86] width 24 height 10
type input "***"
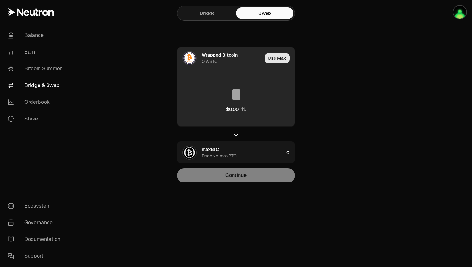
click at [285, 61] on button "Use Max" at bounding box center [277, 58] width 25 height 10
type input "*"
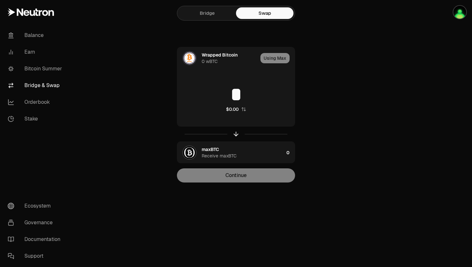
click at [320, 94] on div "Wrapped Bitcoin 0 wBTC Using Max * $0.00 maxBTC Receive maxBTC 0 Continue" at bounding box center [236, 114] width 216 height 135
